Goal: Task Accomplishment & Management: Manage account settings

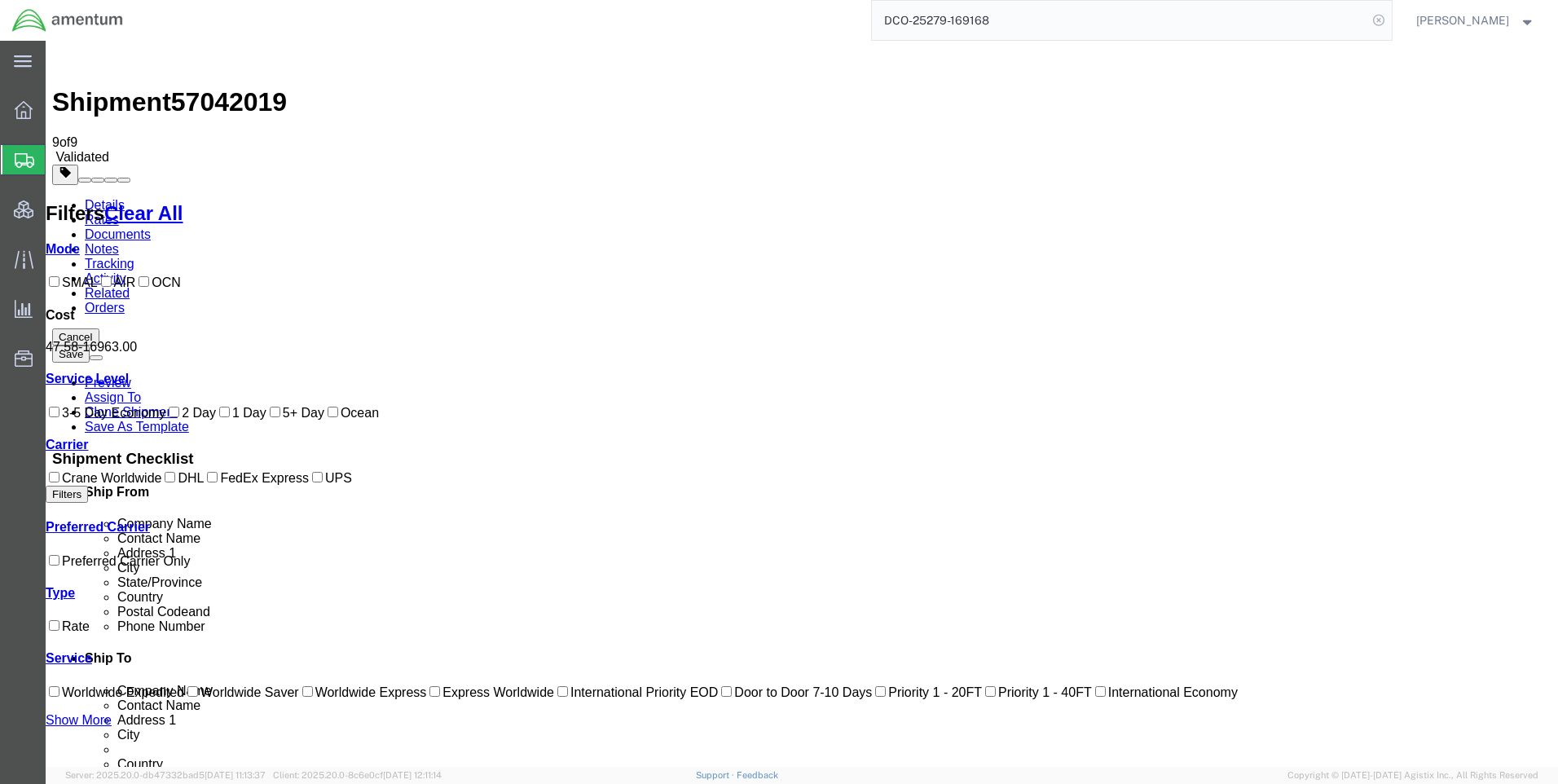
click at [1391, 25] on icon at bounding box center [1379, 20] width 23 height 23
click at [1381, 15] on icon at bounding box center [1379, 20] width 23 height 23
paste input "DCO-25279-169134"
type input "DCO-25279-169134"
click at [1391, 19] on icon at bounding box center [1379, 20] width 23 height 23
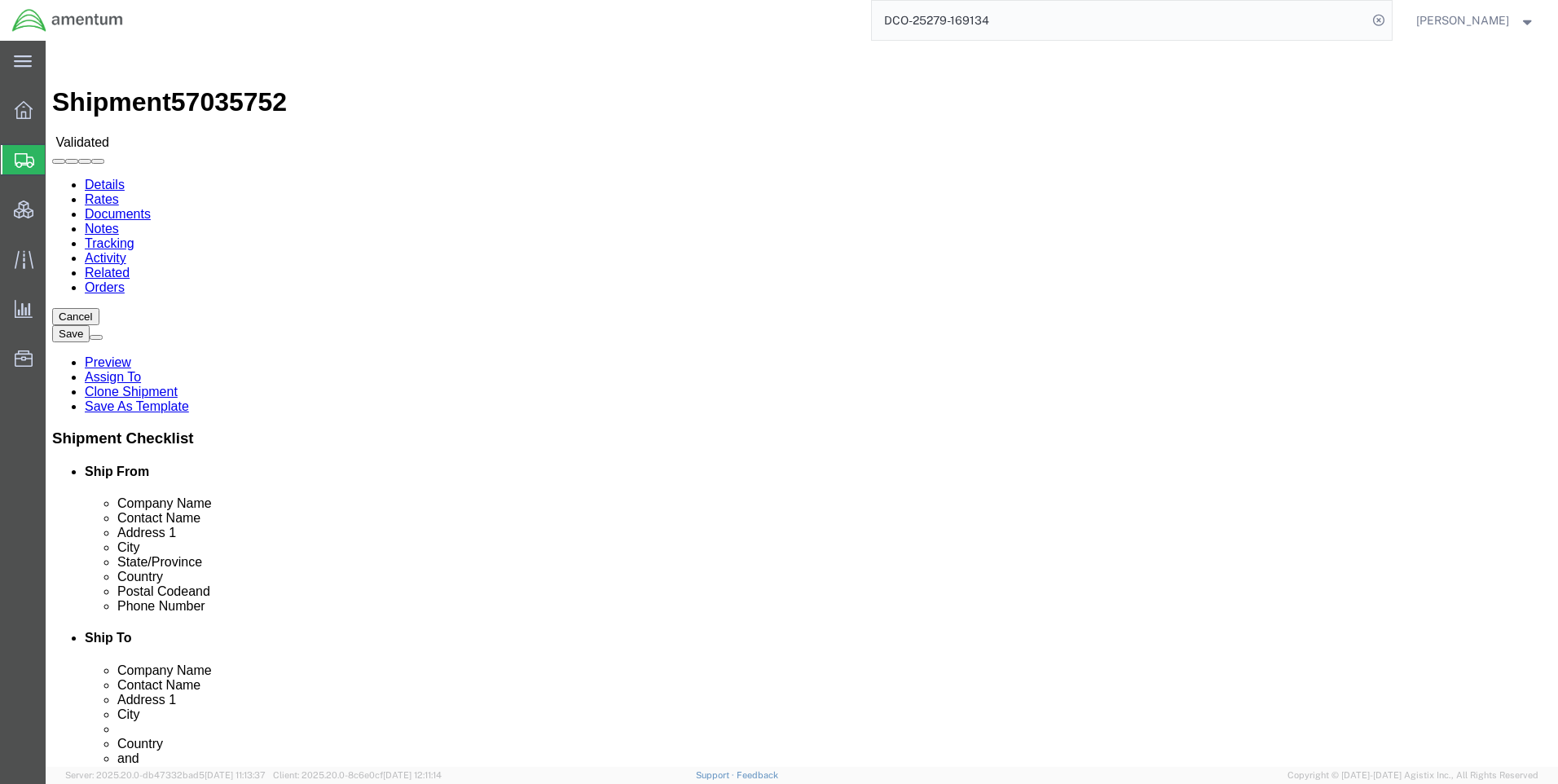
select select "42668"
select select "58431"
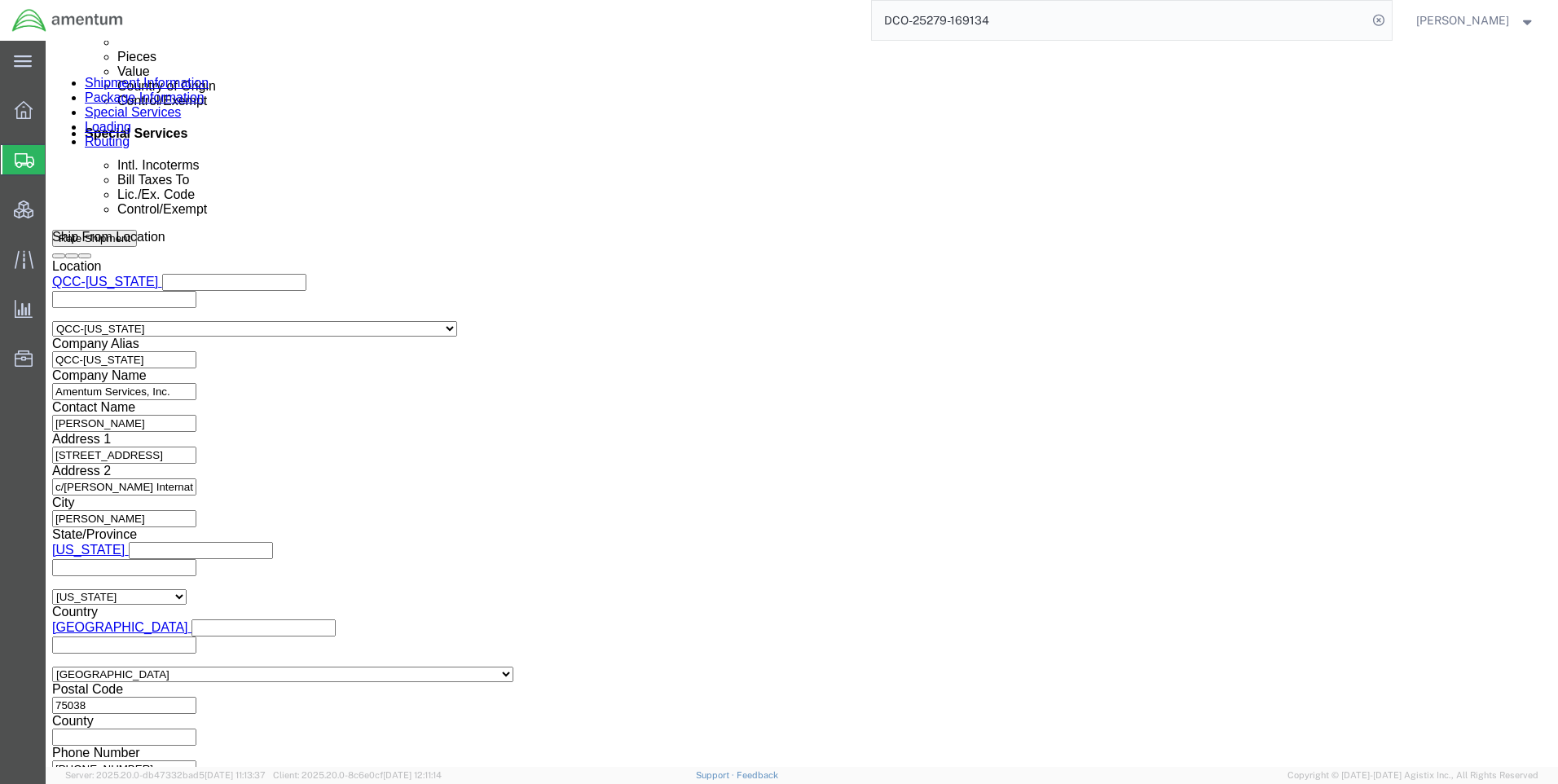
scroll to position [1027, 0]
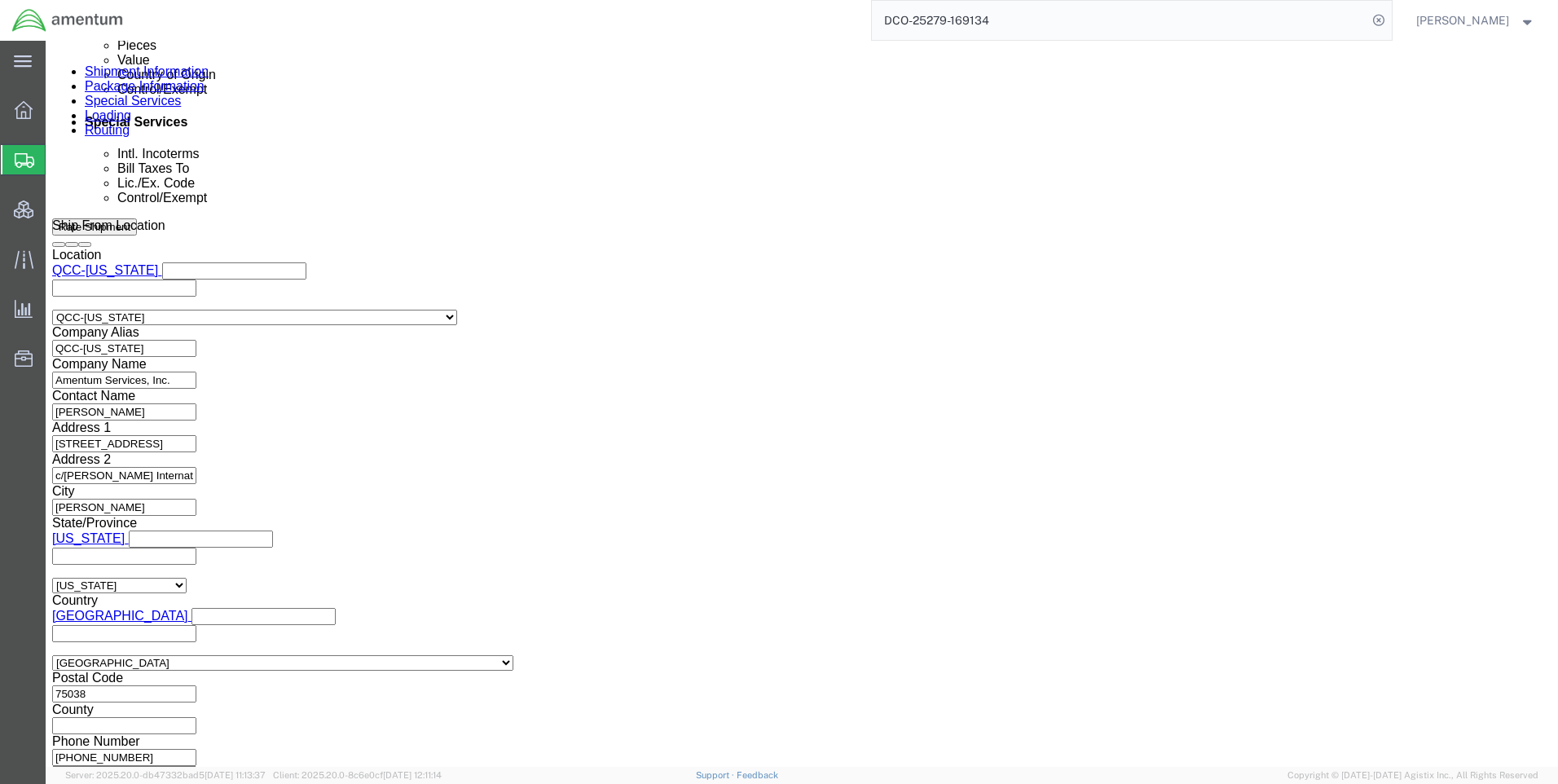
click button "Continue"
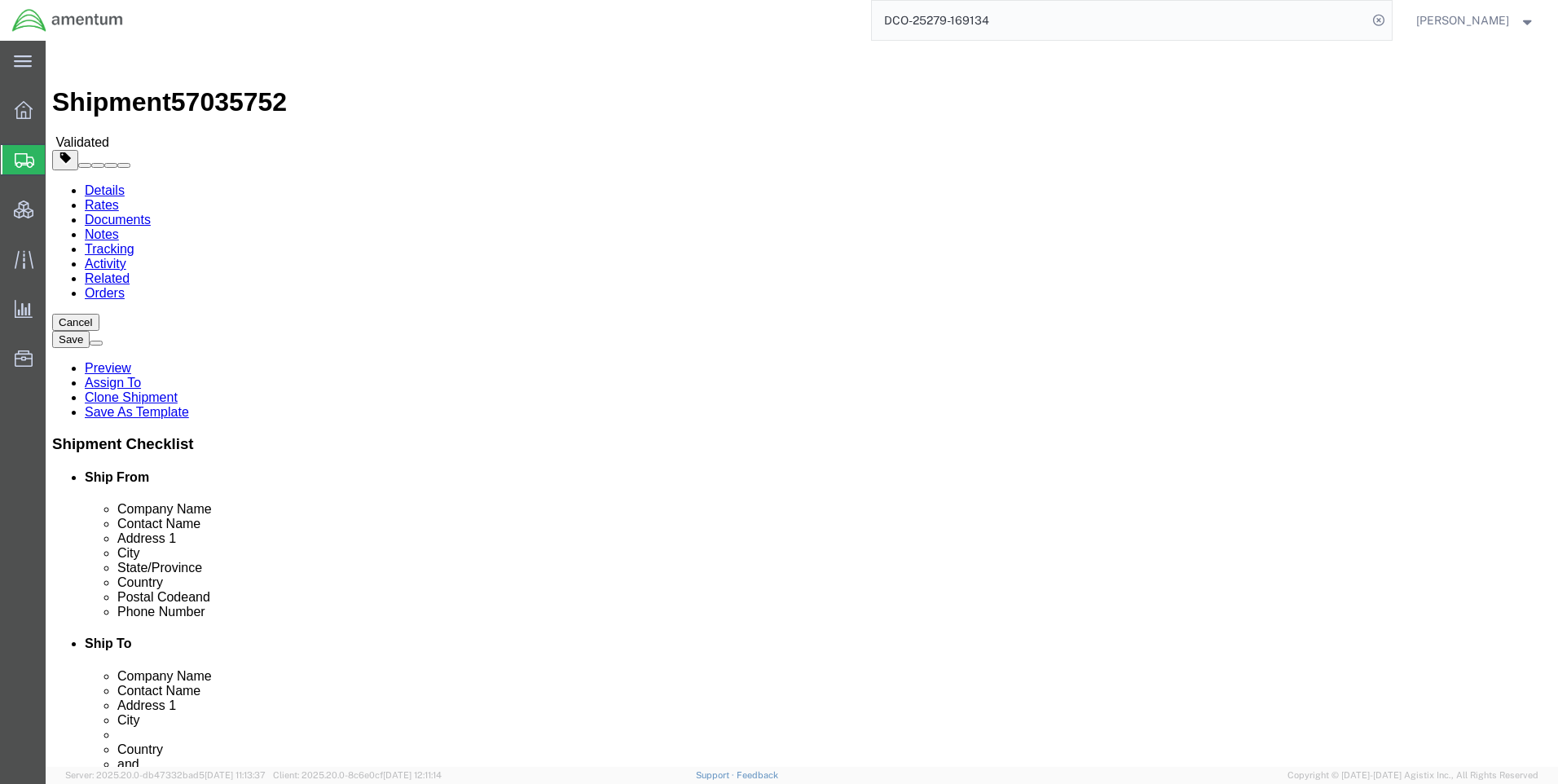
click icon
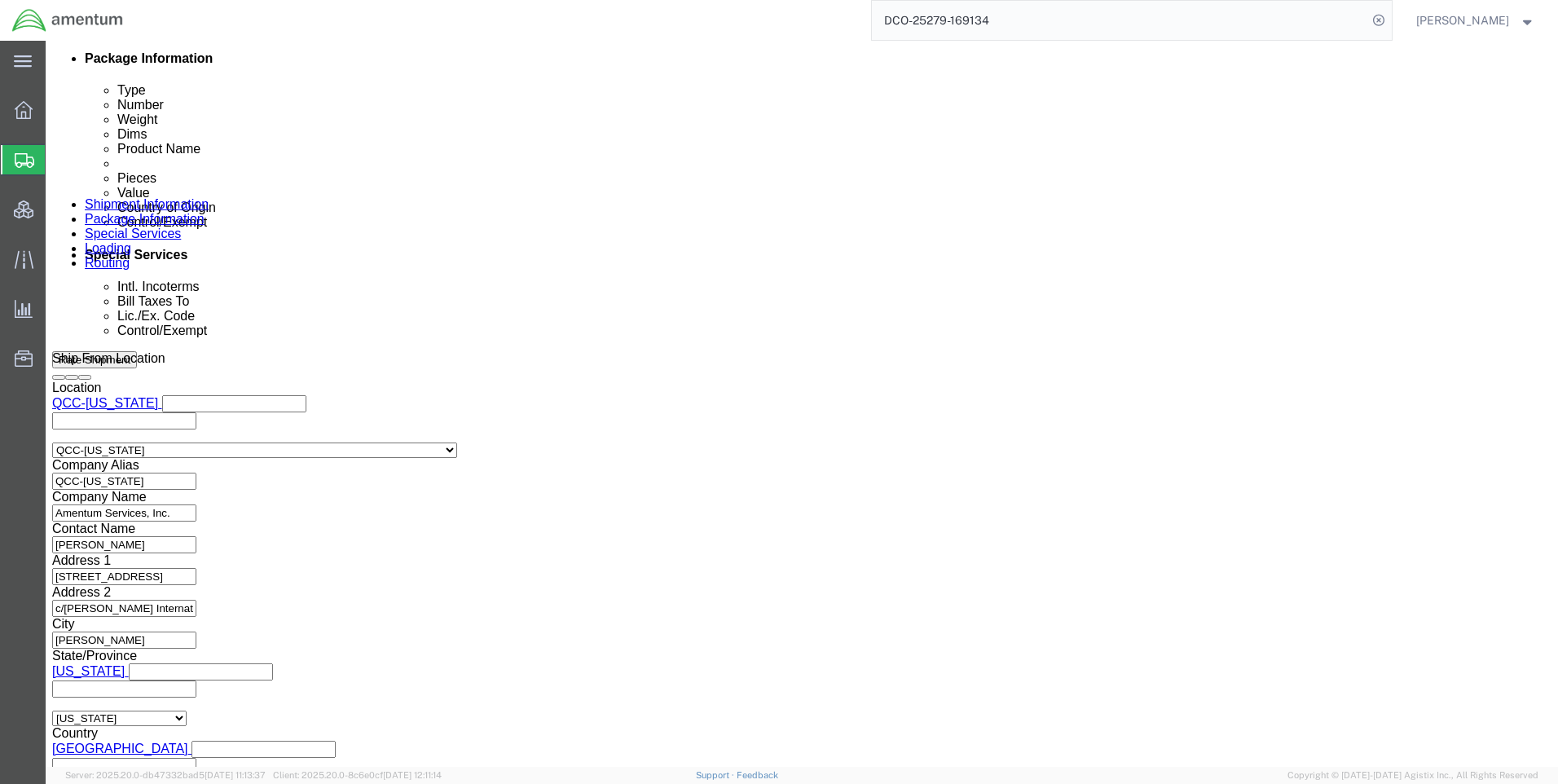
scroll to position [896, 0]
paste input "X20251006597795"
type input "X20251006597795"
click select "Select AES-Direct EEI Carrier File EEI EEI Exempt"
select select "AESD"
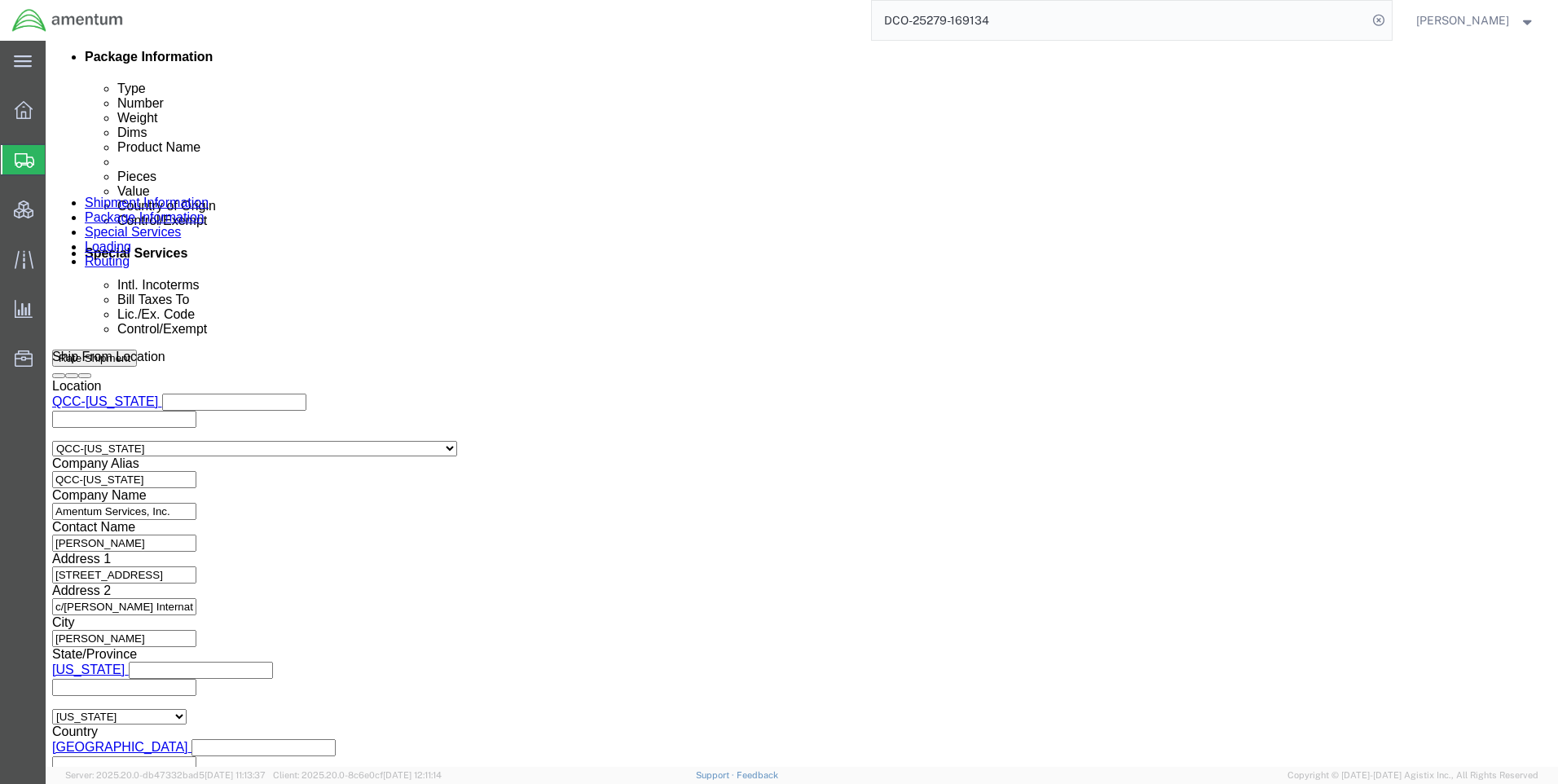
click select "Select AES-Direct EEI Carrier File EEI EEI Exempt"
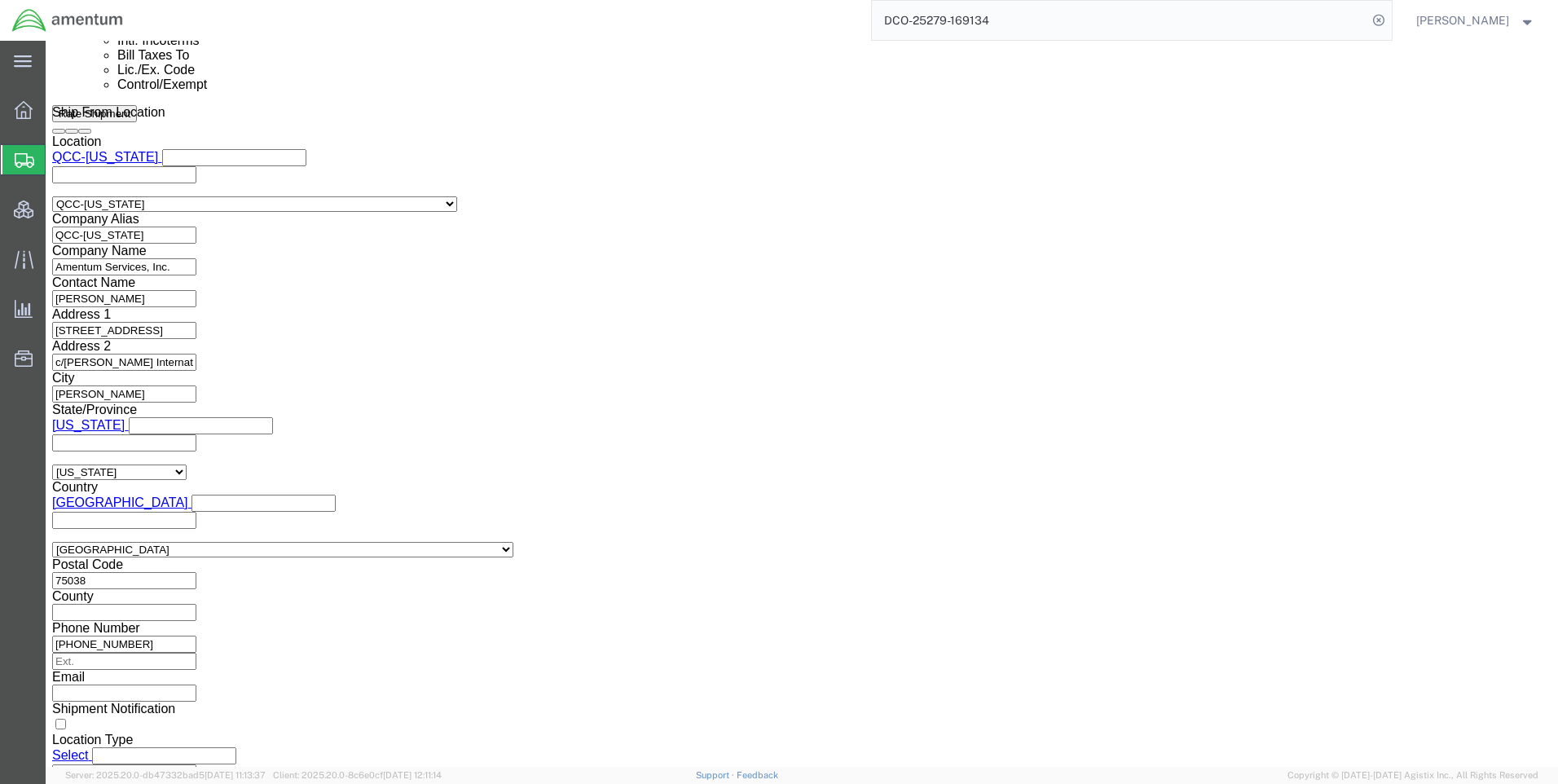
click button "Rate Shipment"
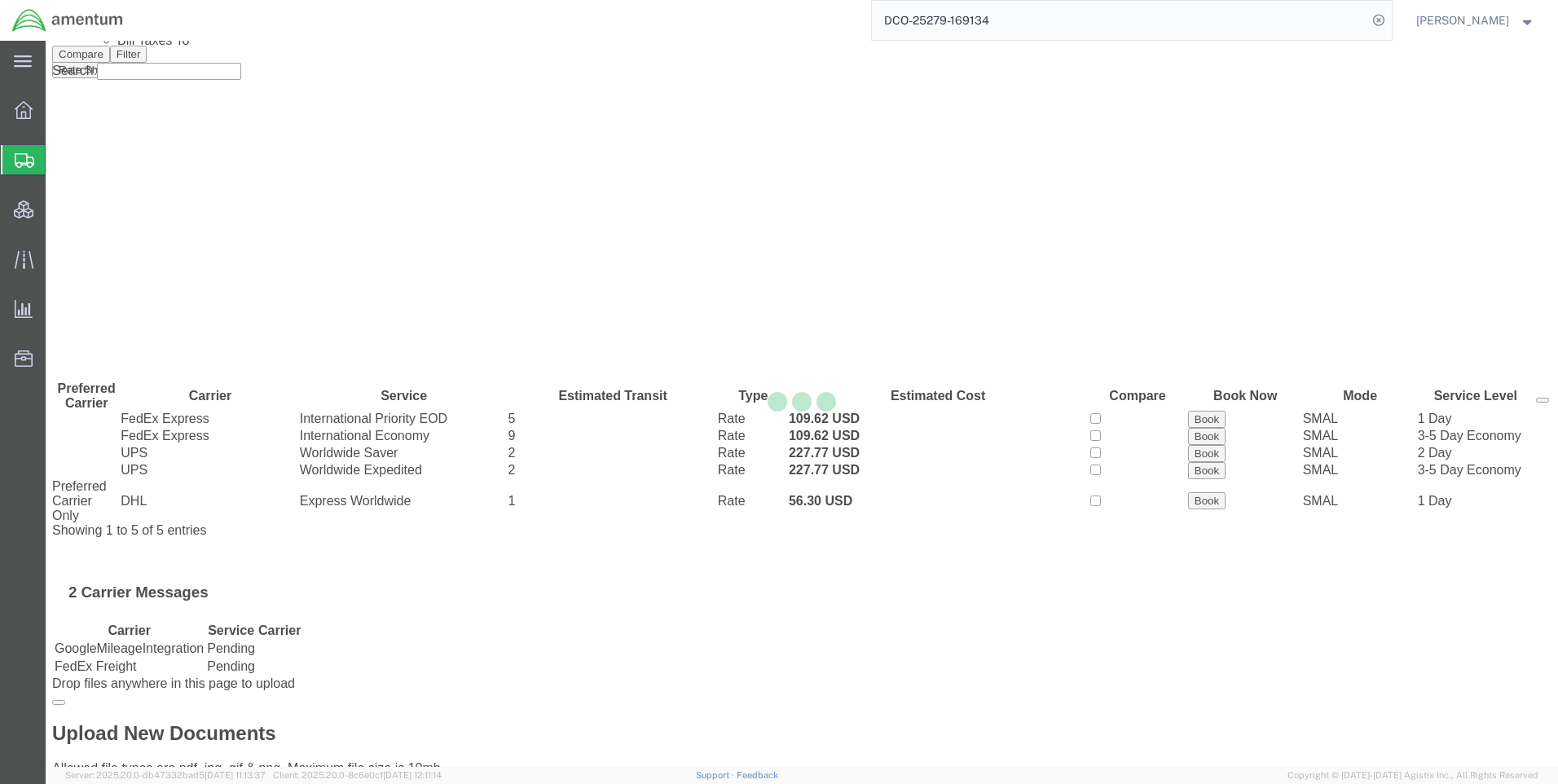
scroll to position [0, 0]
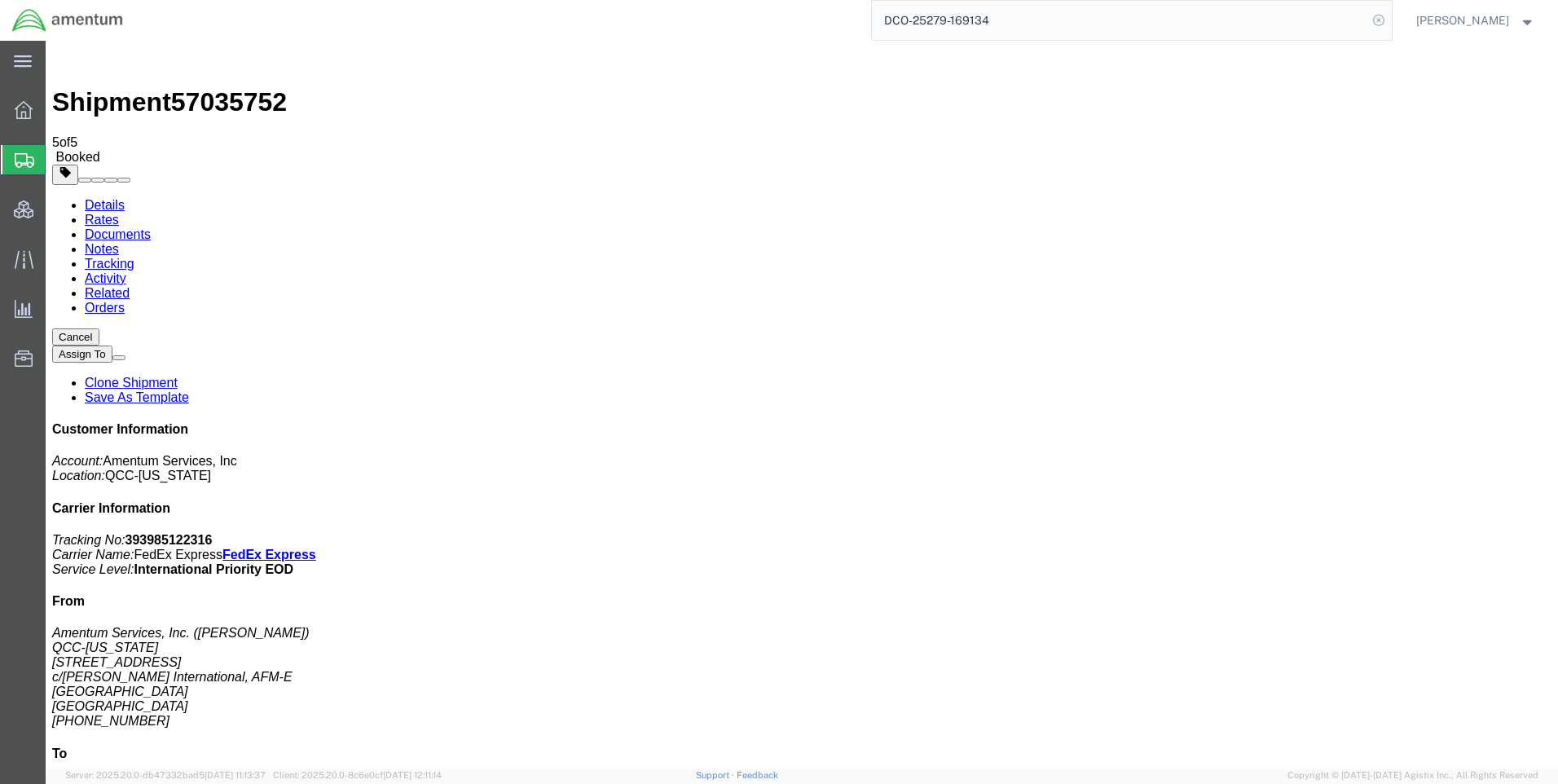
click at [1390, 21] on icon at bounding box center [1379, 20] width 23 height 23
paste input "DCO-25279-169168"
type input "DCO-25279-169168"
click at [1391, 21] on icon at bounding box center [1379, 20] width 23 height 23
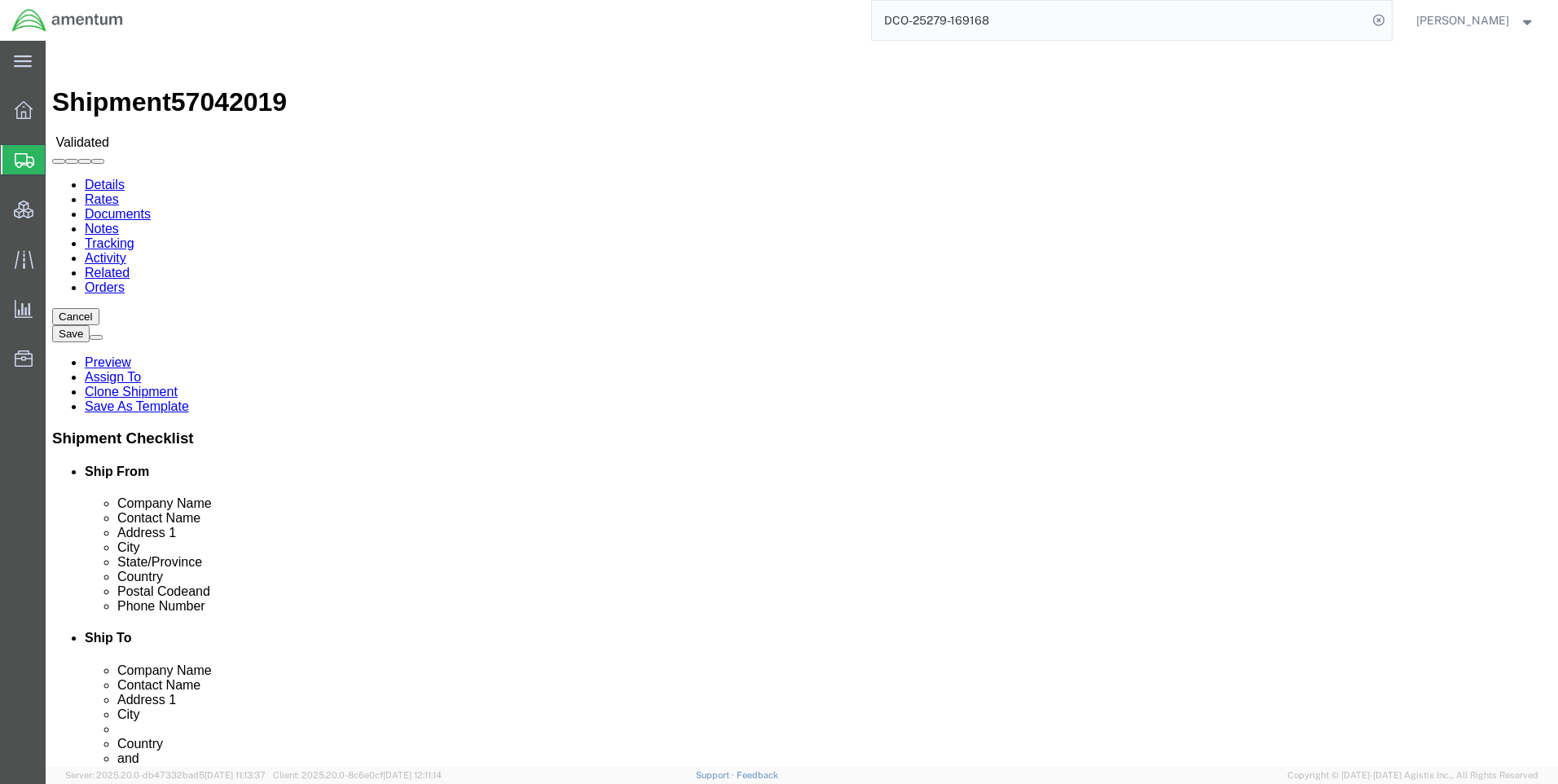
select select "42668"
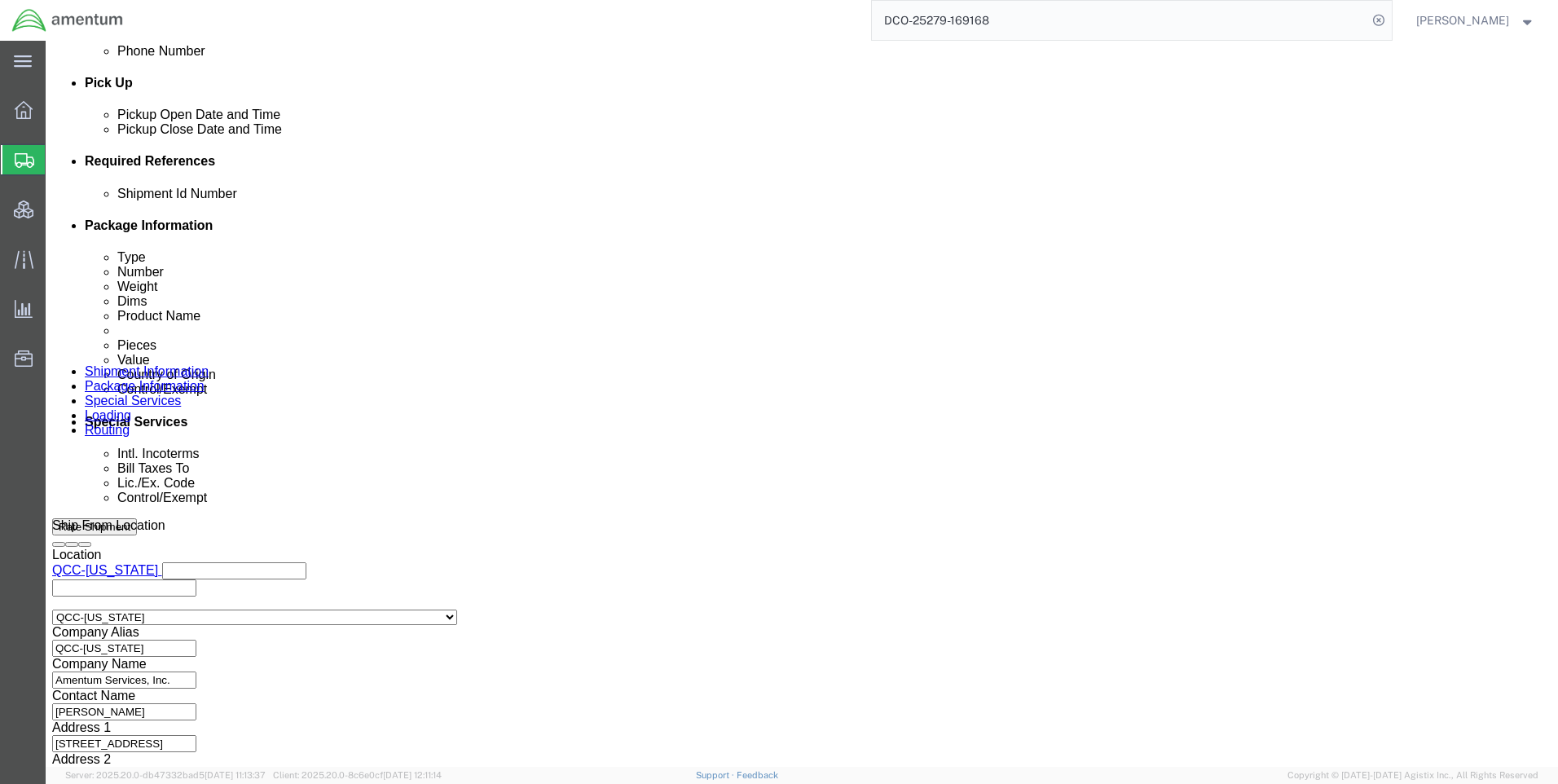
scroll to position [733, 0]
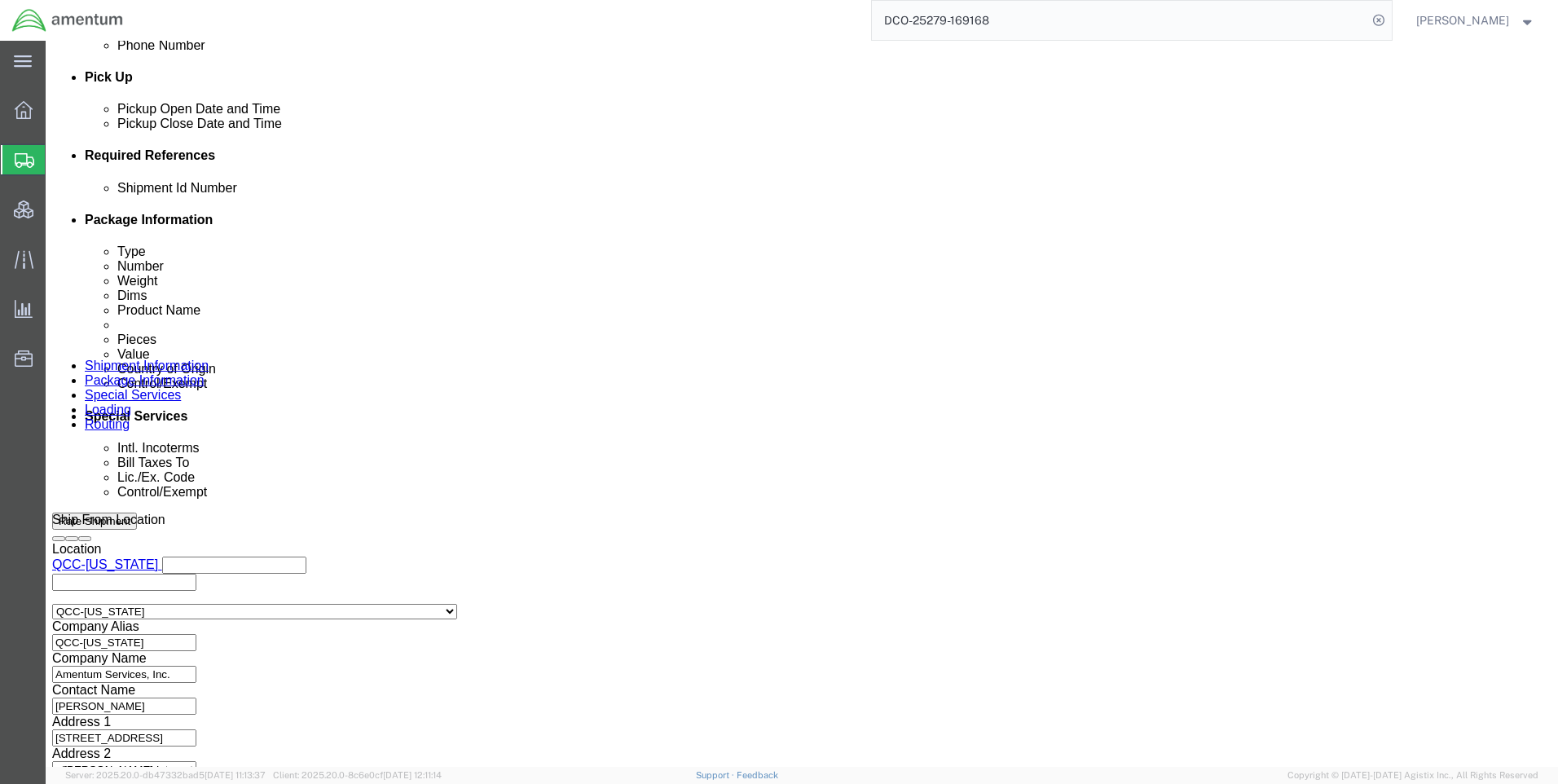
click link "Special Services"
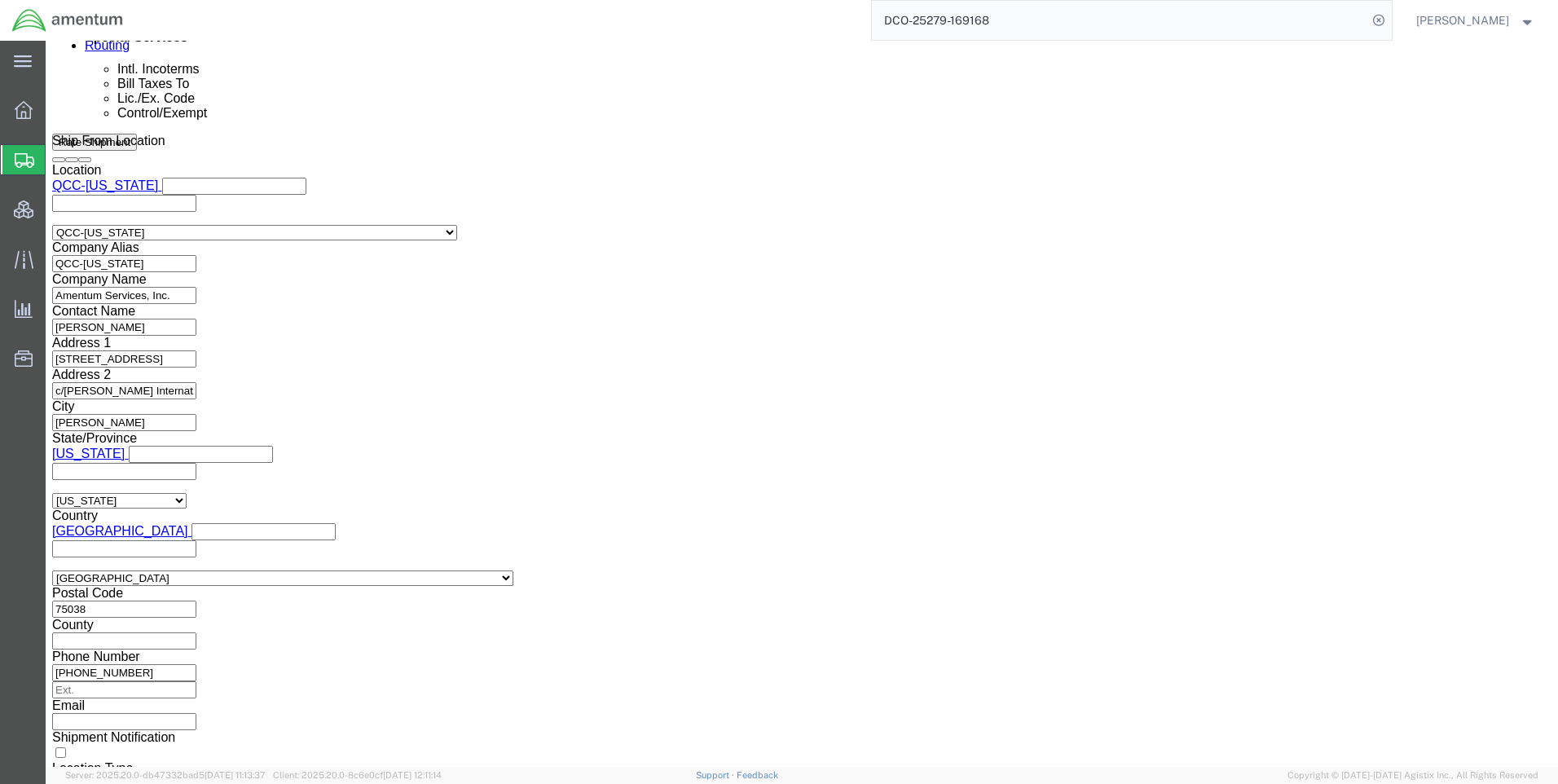
scroll to position [1140, 0]
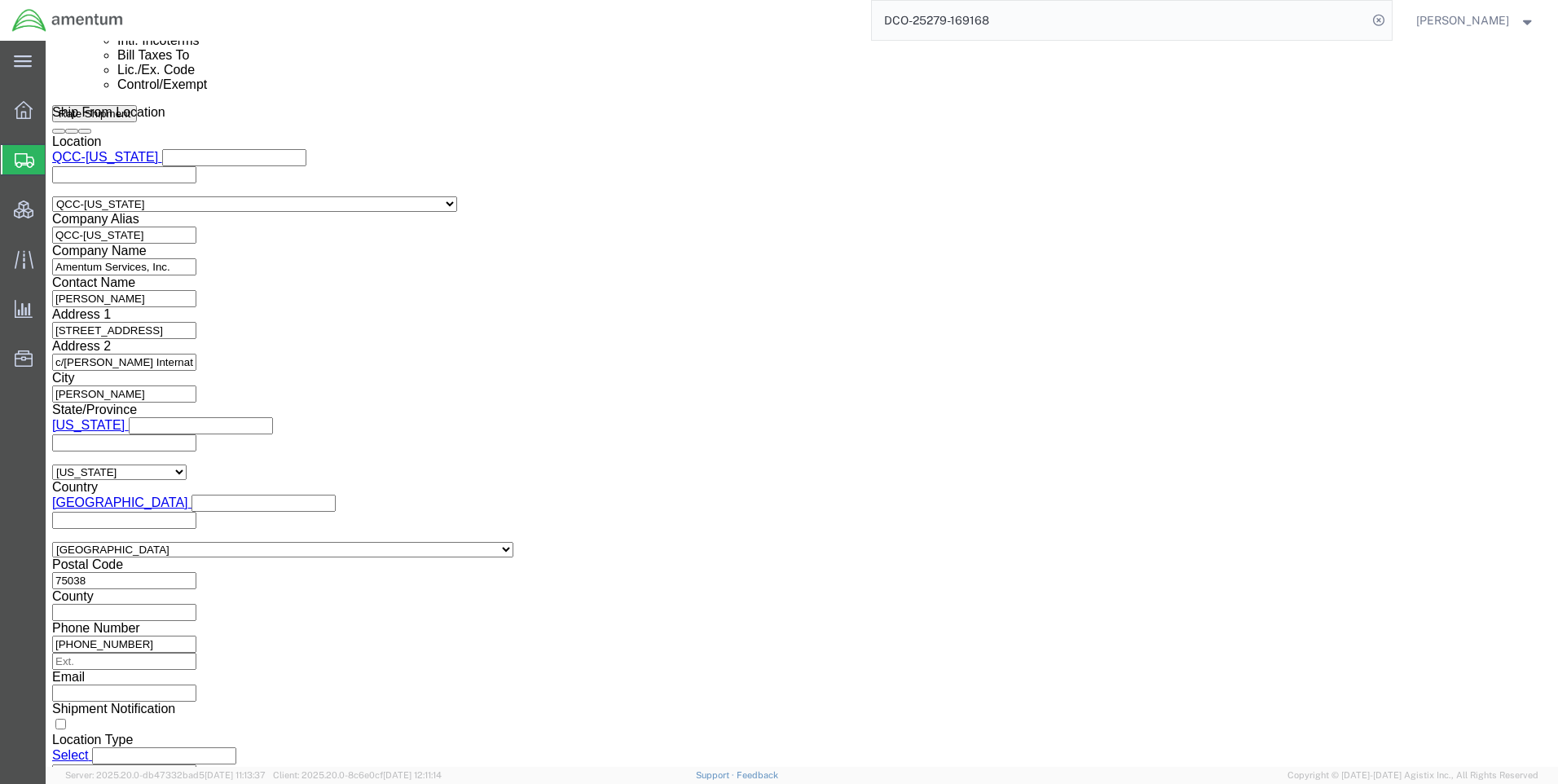
click button "Rate Shipment"
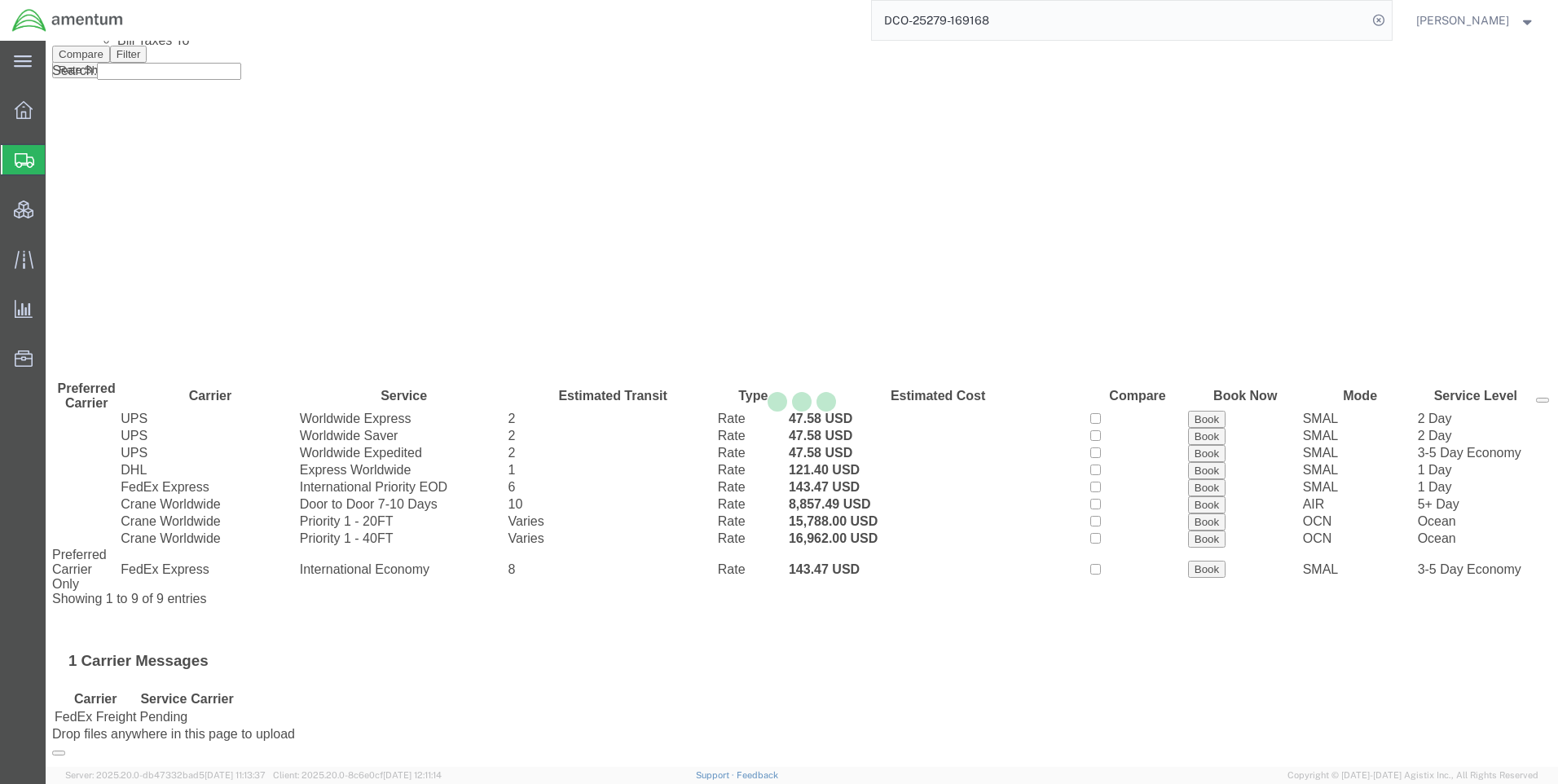
scroll to position [0, 0]
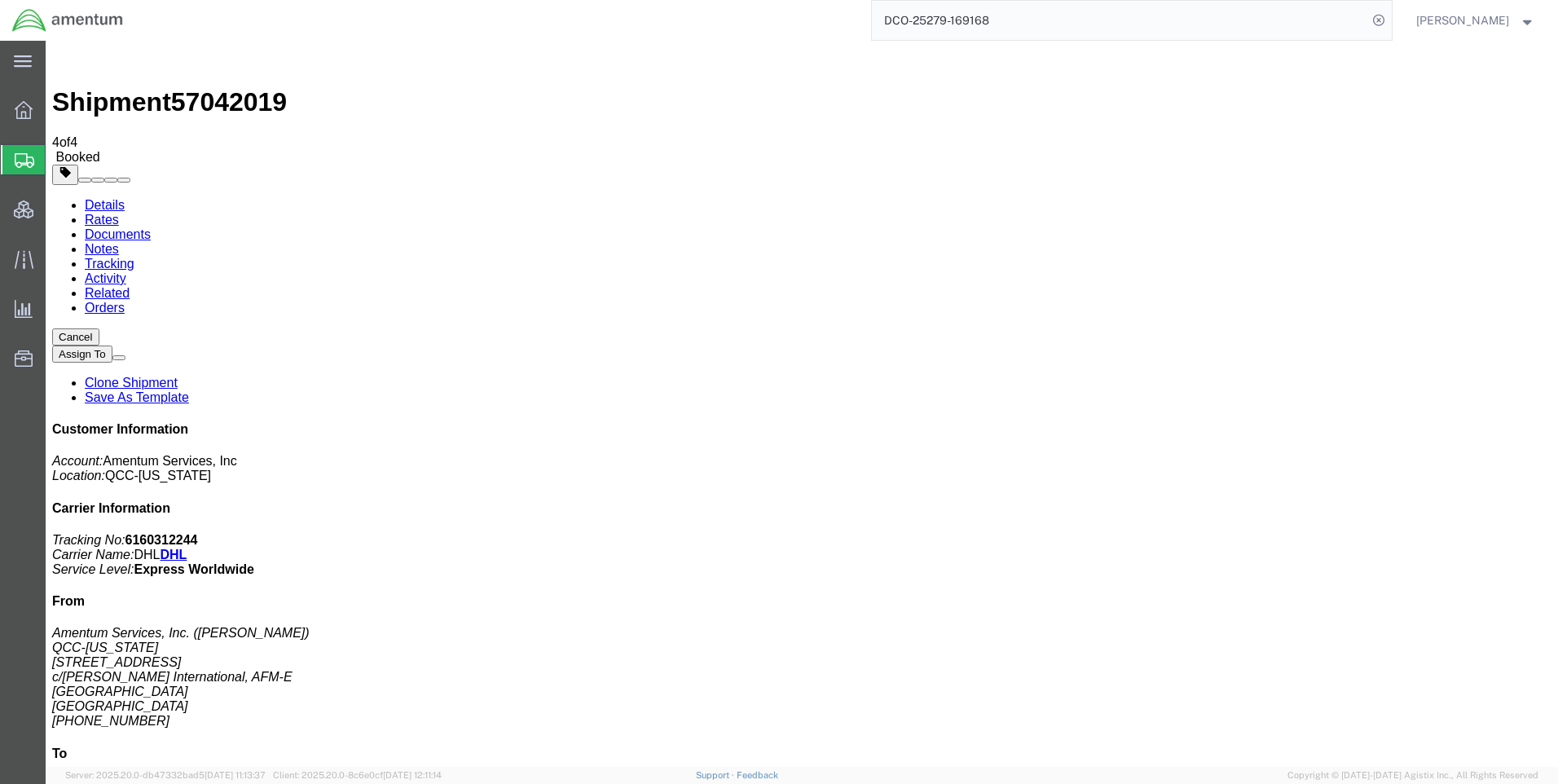
click at [229, 87] on span "57042019" at bounding box center [229, 102] width 116 height 29
copy span "57042019"
click at [198, 533] on b "6160312244" at bounding box center [161, 540] width 73 height 14
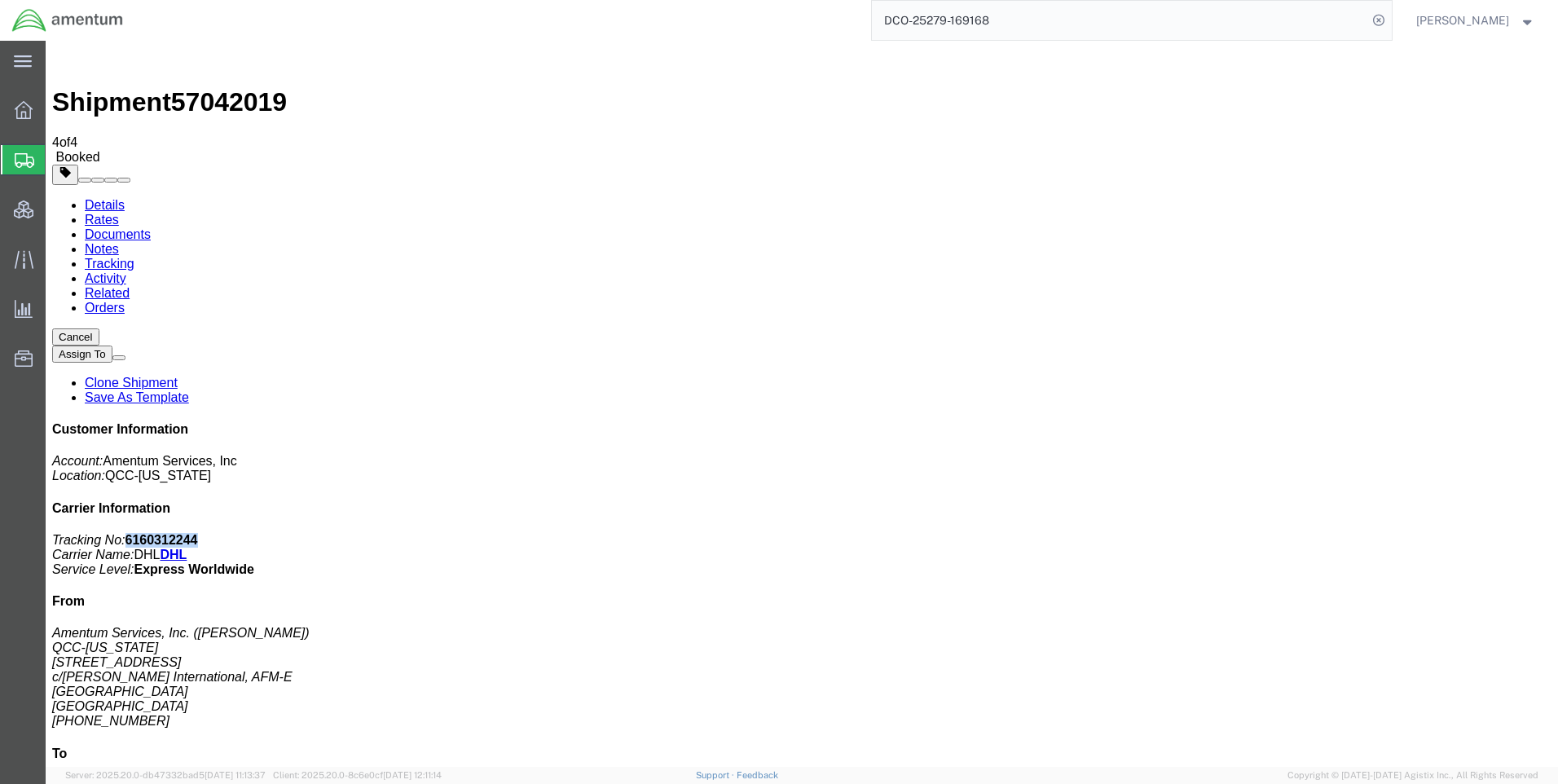
click at [198, 533] on b "6160312244" at bounding box center [161, 540] width 73 height 14
copy b "6160312244"
click at [119, 212] on link "Rates" at bounding box center [102, 219] width 34 height 14
